Goal: Information Seeking & Learning: Learn about a topic

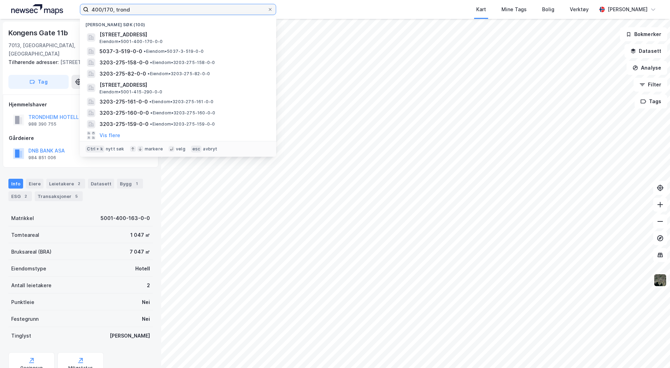
drag, startPoint x: 131, startPoint y: 9, endPoint x: -44, endPoint y: 9, distance: 174.4
click at [0, 9] on html "400/170, [PERSON_NAME] søk (100) [STREET_ADDRESS] Eiendom • 5001-400-170-0-0 50…" at bounding box center [335, 184] width 670 height 368
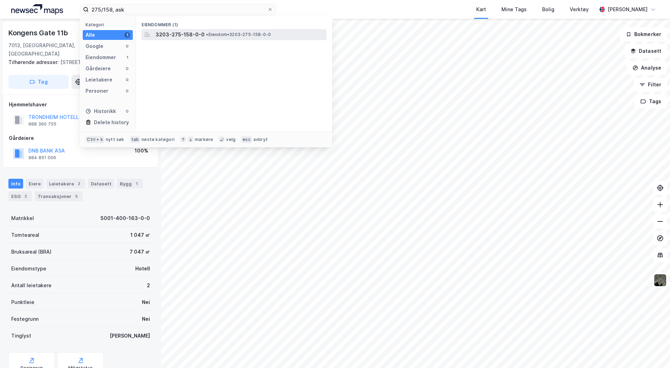
click at [172, 34] on span "3203-275-158-0-0" at bounding box center [180, 34] width 49 height 8
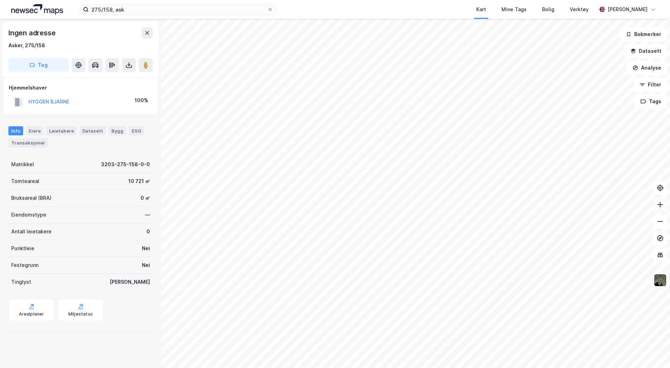
click at [657, 205] on icon at bounding box center [659, 204] width 7 height 7
click at [660, 287] on img at bounding box center [659, 280] width 13 height 13
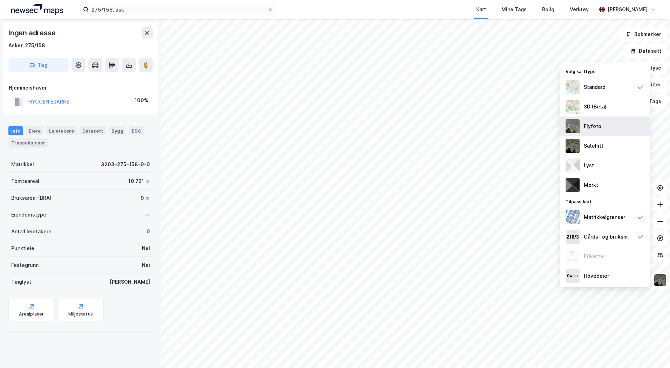
click at [570, 124] on img at bounding box center [572, 126] width 14 height 14
click at [661, 204] on icon at bounding box center [659, 204] width 7 height 7
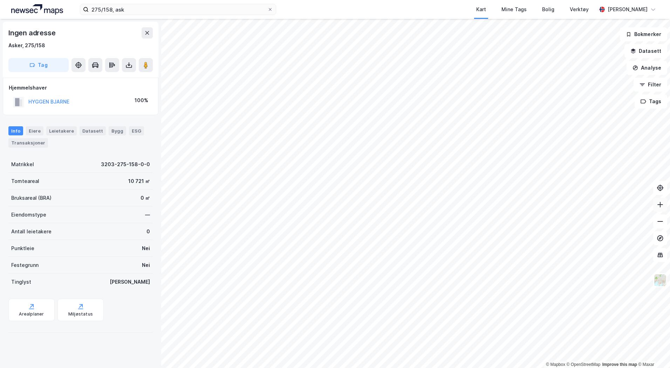
click at [661, 204] on icon at bounding box center [659, 204] width 7 height 7
click at [663, 204] on button at bounding box center [660, 205] width 14 height 14
click at [363, 368] on html "275/158, ask Kart Mine Tags [PERSON_NAME] Verktøy Trine Lianes © Mapbox © OpenS…" at bounding box center [335, 184] width 670 height 368
click at [657, 223] on icon at bounding box center [659, 221] width 7 height 7
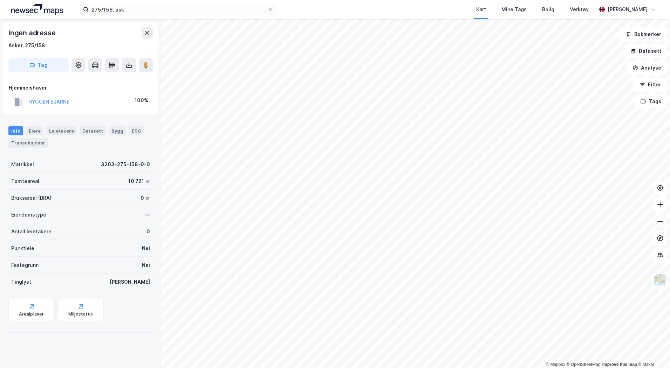
click at [657, 223] on icon at bounding box center [659, 221] width 7 height 7
click at [105, 9] on input "275/158, ask" at bounding box center [178, 9] width 179 height 11
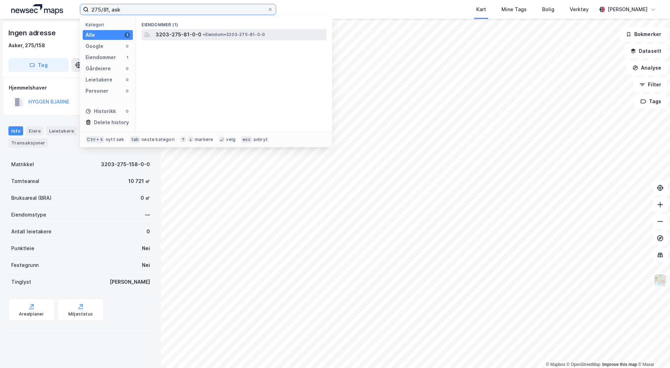
type input "275/81, ask"
click at [166, 35] on span "3203-275-81-0-0" at bounding box center [179, 34] width 46 height 8
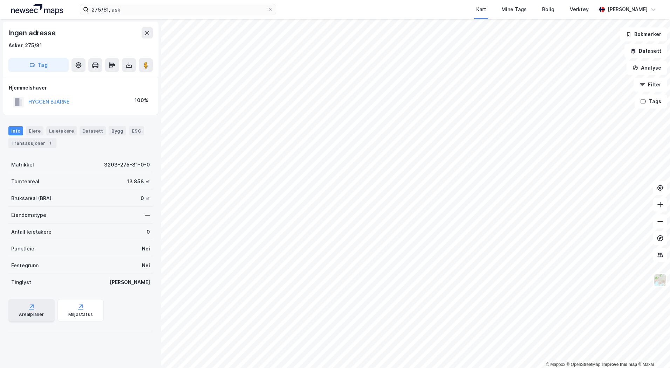
click at [20, 315] on div "Arealplaner" at bounding box center [31, 315] width 25 height 6
